Goal: Task Accomplishment & Management: Manage account settings

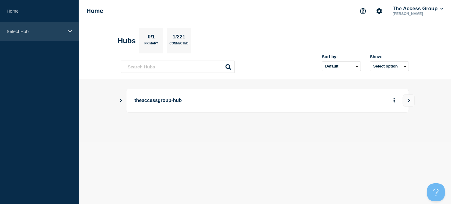
click at [68, 31] on icon at bounding box center [70, 31] width 4 height 2
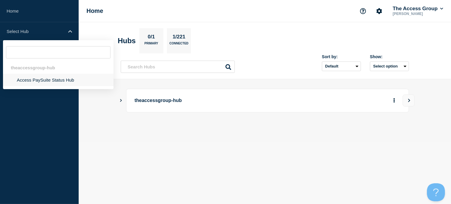
click at [47, 79] on li "Access PaySuite Status Hub" at bounding box center [58, 80] width 110 height 12
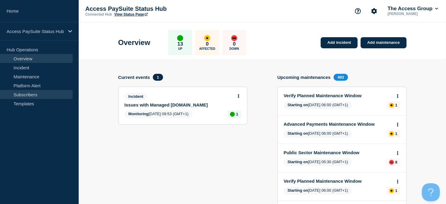
click at [34, 94] on link "Subscribers" at bounding box center [36, 94] width 73 height 9
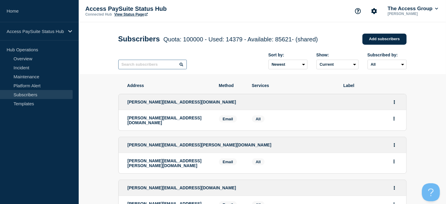
click at [161, 67] on input "text" at bounding box center [152, 65] width 68 height 10
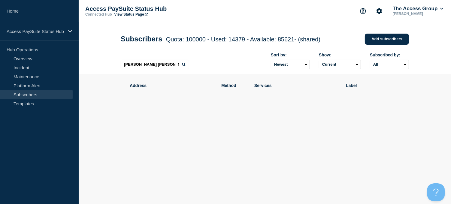
click at [182, 65] on icon at bounding box center [184, 65] width 4 height 4
drag, startPoint x: 152, startPoint y: 65, endPoint x: 111, endPoint y: 65, distance: 41.1
click at [111, 65] on header "Subscribers Quota: 100000 - Used: 14379 - Available: 85621 - (shared) Quota Use…" at bounding box center [265, 48] width 372 height 52
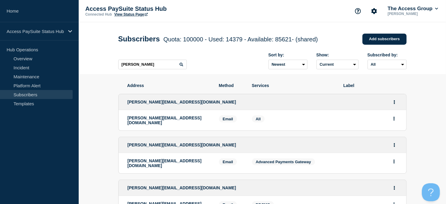
click at [170, 108] on div "[PERSON_NAME][EMAIL_ADDRESS][DOMAIN_NAME]" at bounding box center [262, 102] width 287 height 16
click at [394, 122] on button "Actions" at bounding box center [394, 118] width 8 height 9
click at [394, 104] on icon "Actions" at bounding box center [393, 102] width 1 height 4
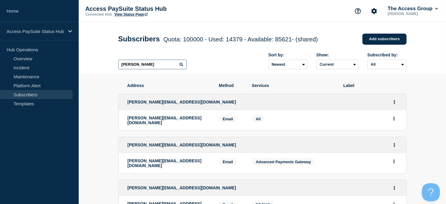
click at [136, 68] on input "[PERSON_NAME]" at bounding box center [152, 65] width 68 height 10
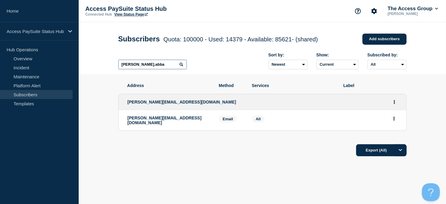
type input "[PERSON_NAME].abba"
